Goal: Information Seeking & Learning: Learn about a topic

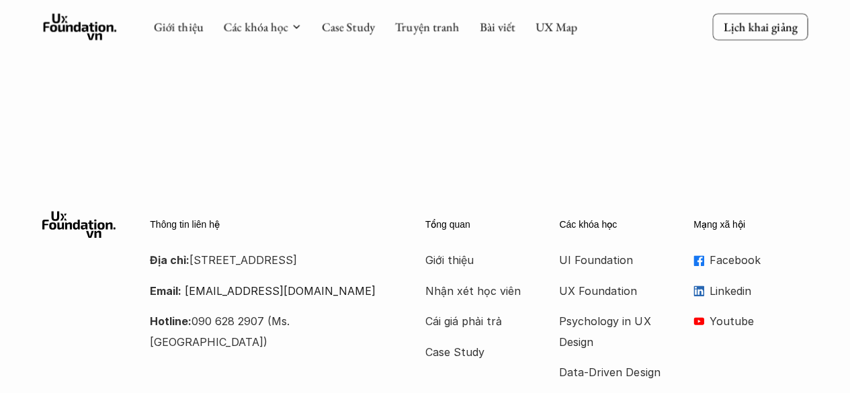
scroll to position [241, 0]
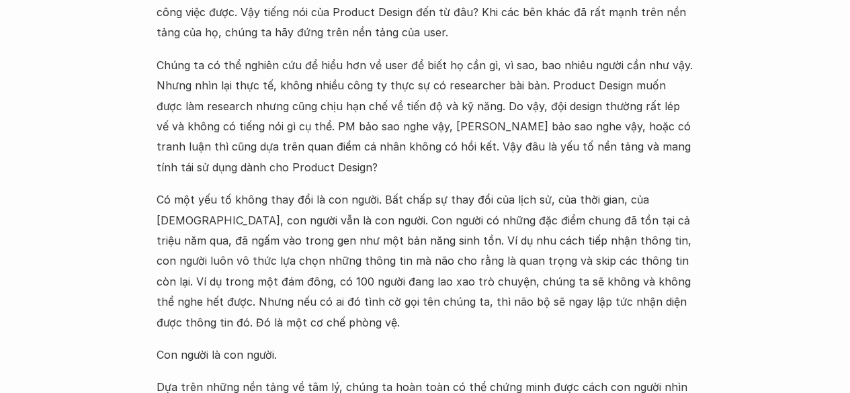
scroll to position [1478, 0]
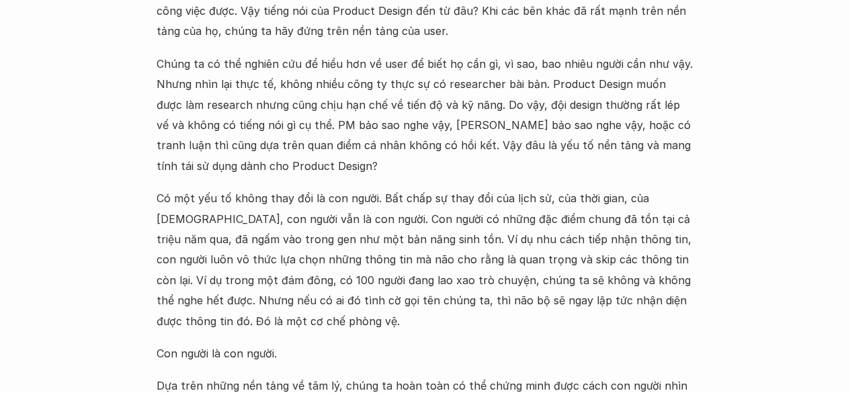
drag, startPoint x: 532, startPoint y: 164, endPoint x: 567, endPoint y: 161, distance: 35.1
click at [567, 161] on p "Chúng ta có thể nghiên cứu để hiểu hơn về user để biết họ cần gì, vì sao, bao n…" at bounding box center [425, 115] width 537 height 122
